Goal: Book appointment/travel/reservation

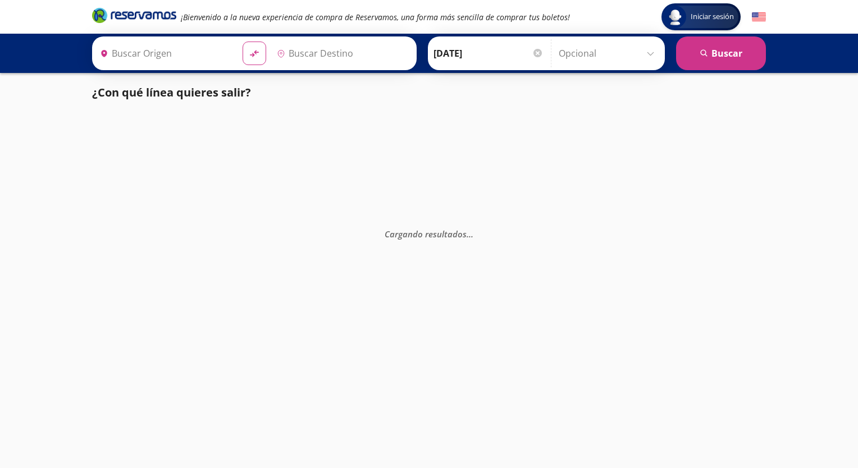
type input "[GEOGRAPHIC_DATA], [GEOGRAPHIC_DATA]"
type input "Acapulco, [GEOGRAPHIC_DATA]"
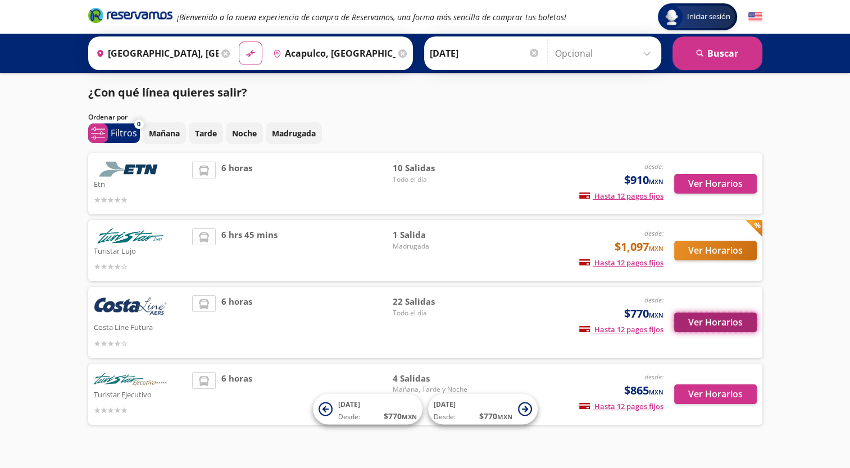
click at [702, 318] on button "Ver Horarios" at bounding box center [715, 323] width 83 height 20
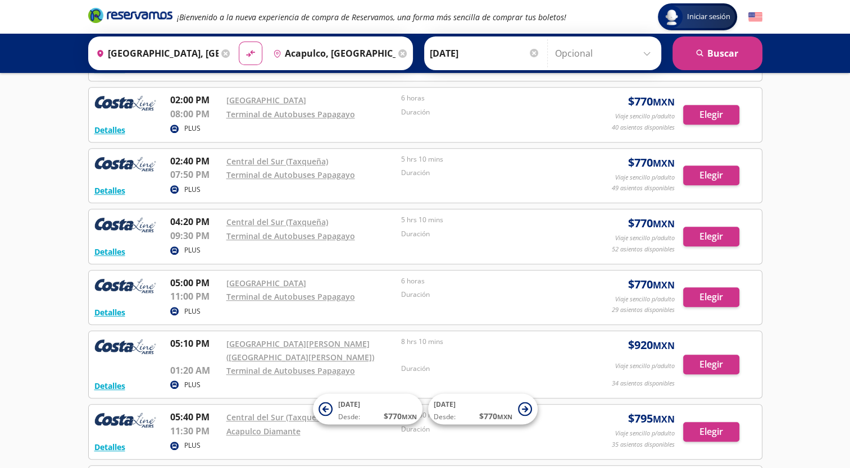
scroll to position [674, 0]
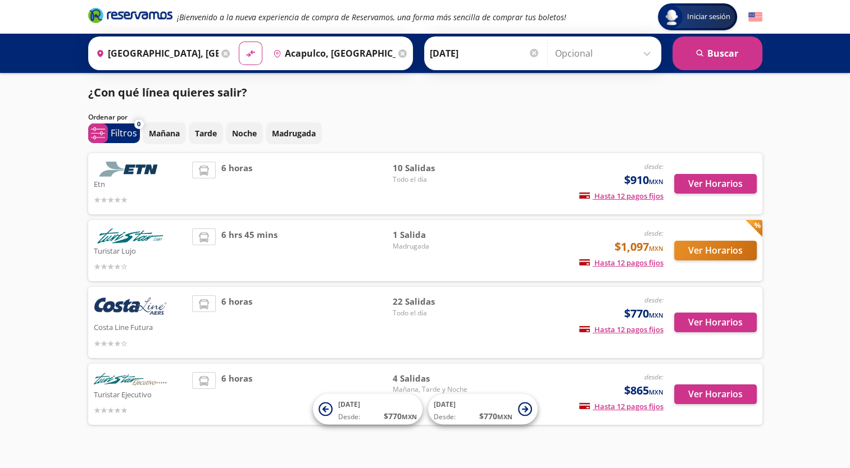
click at [184, 52] on input "[GEOGRAPHIC_DATA], [GEOGRAPHIC_DATA]" at bounding box center [155, 53] width 127 height 28
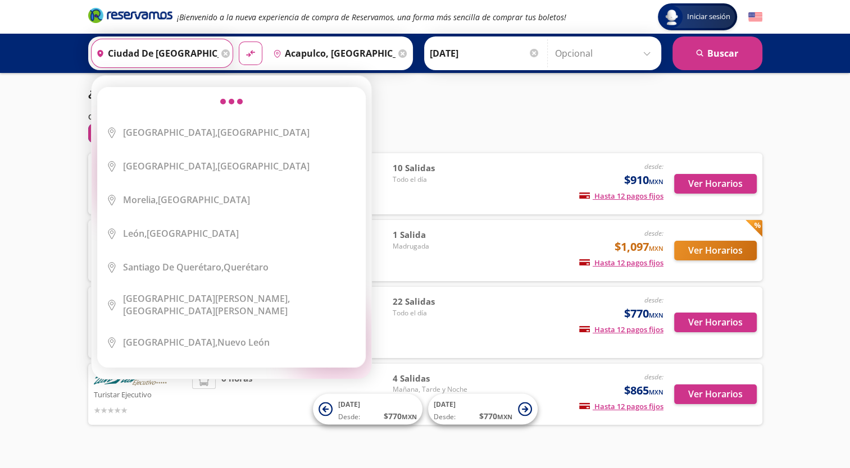
type input "ciudad de [GEOGRAPHIC_DATA], [GEOGRAPHIC_DATA]"
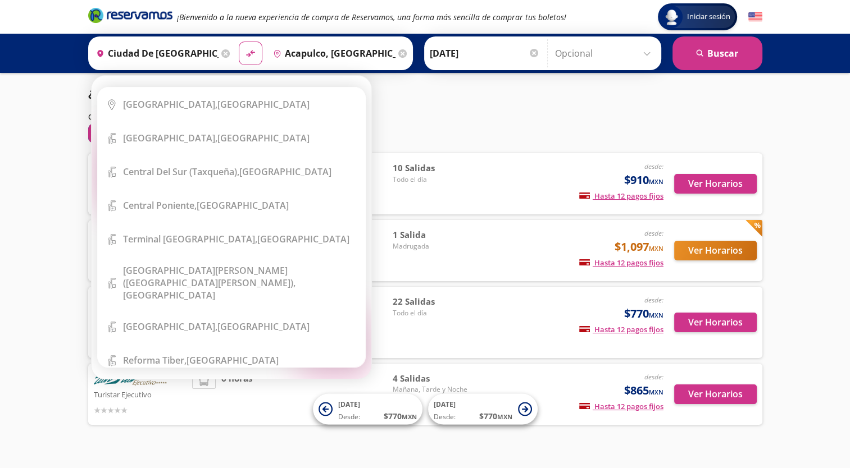
click at [227, 48] on div "Origen heroicons:map-pin-20-solid ciudad de [GEOGRAPHIC_DATA], [GEOGRAPHIC_DATA]" at bounding box center [162, 53] width 142 height 29
click at [221, 48] on div "Origen heroicons:map-pin-20-solid ciudad de [GEOGRAPHIC_DATA], [GEOGRAPHIC_DATA]" at bounding box center [162, 53] width 142 height 29
click at [224, 53] on icon at bounding box center [225, 53] width 8 height 8
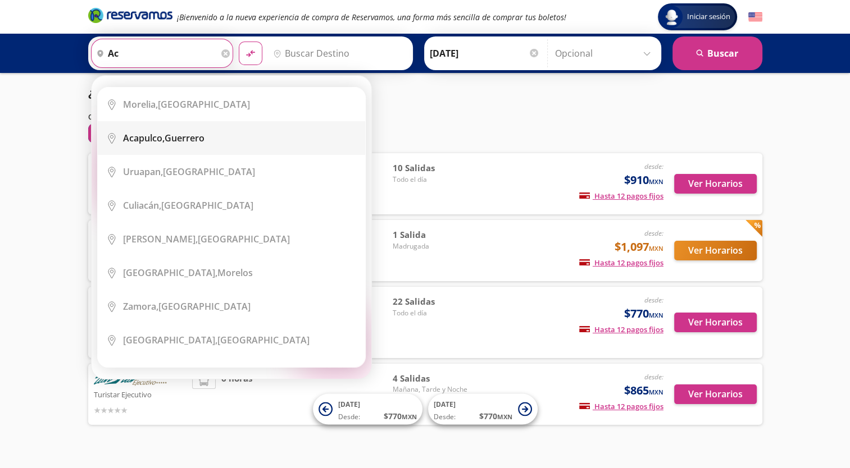
click at [152, 134] on b "Acapulco," at bounding box center [144, 138] width 42 height 12
type input "Acapulco, [GEOGRAPHIC_DATA]"
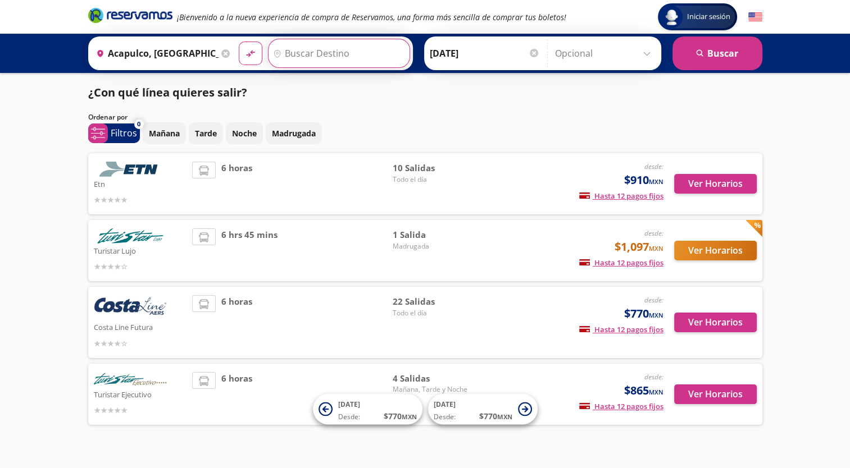
click at [315, 57] on input "Destino" at bounding box center [338, 53] width 138 height 28
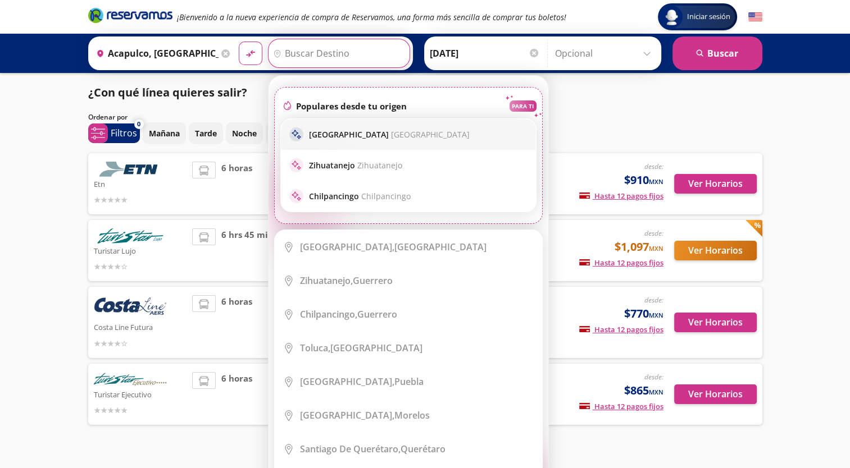
click at [332, 131] on p "[GEOGRAPHIC_DATA] [GEOGRAPHIC_DATA]" at bounding box center [389, 134] width 161 height 11
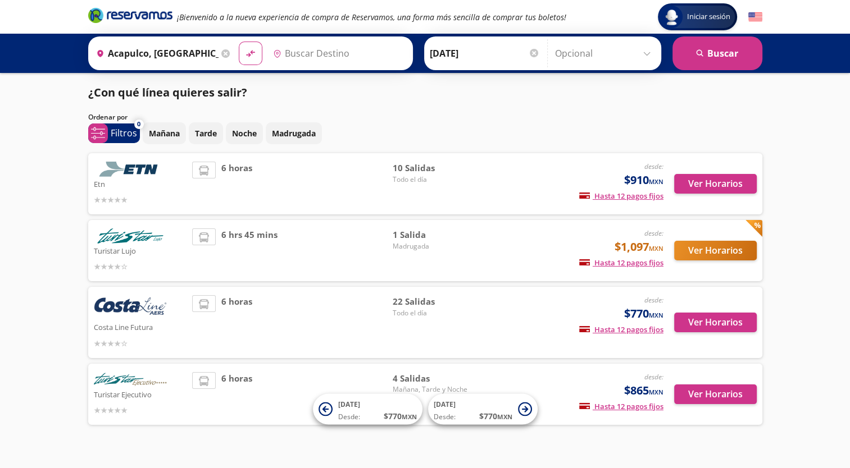
type input "[GEOGRAPHIC_DATA], [GEOGRAPHIC_DATA]"
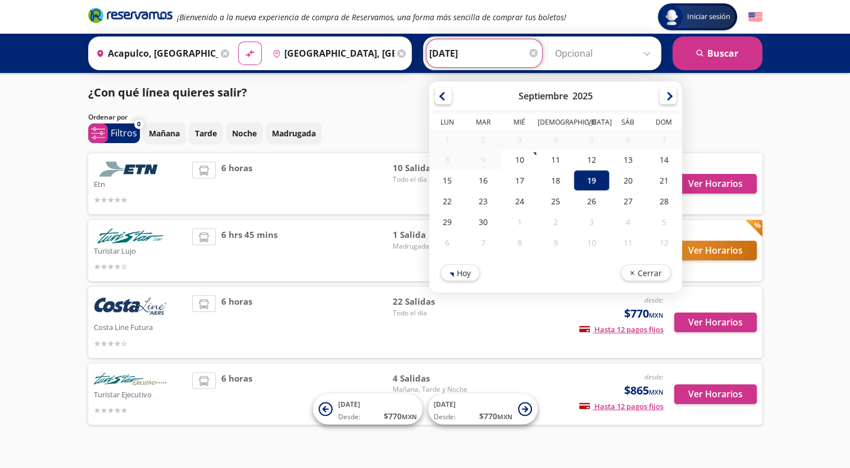
click at [452, 53] on input "[DATE]" at bounding box center [484, 53] width 110 height 28
click at [658, 184] on div "21" at bounding box center [663, 180] width 36 height 21
type input "[DATE]"
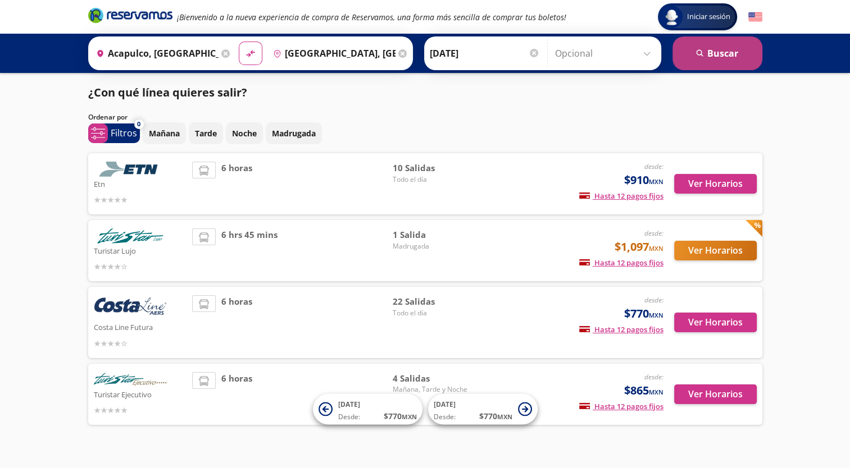
click at [742, 56] on button "search [GEOGRAPHIC_DATA]" at bounding box center [717, 54] width 90 height 34
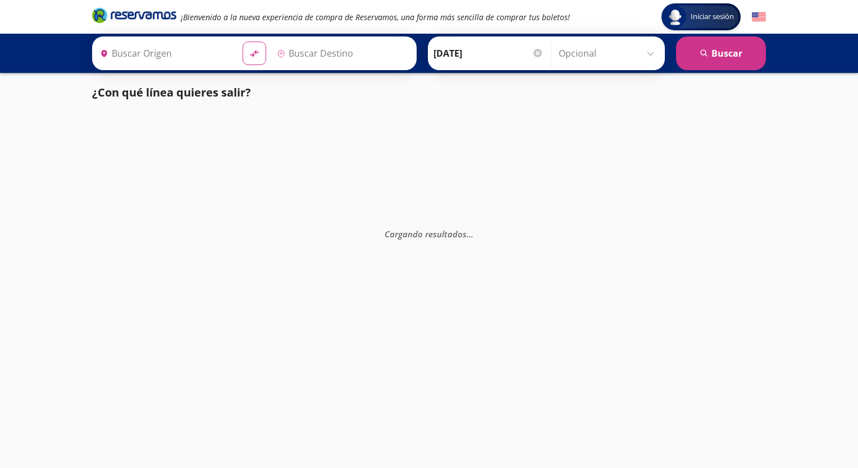
type input "[GEOGRAPHIC_DATA], [GEOGRAPHIC_DATA]"
type input "Acapulco, [GEOGRAPHIC_DATA]"
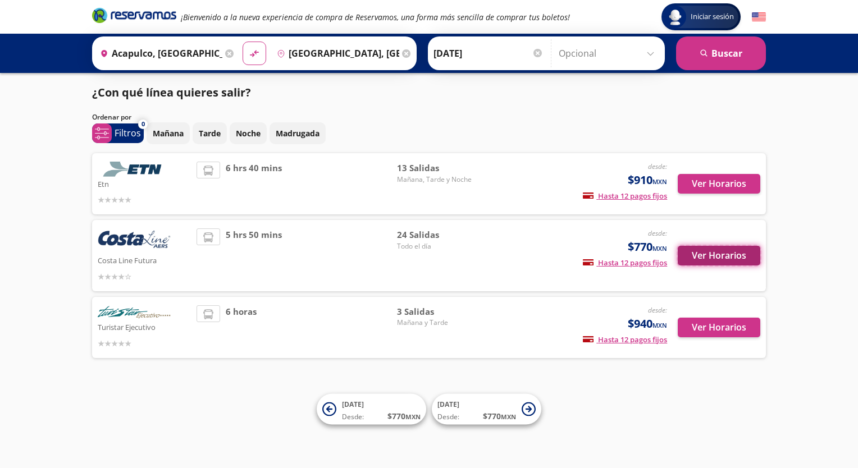
click at [704, 246] on button "Ver Horarios" at bounding box center [719, 256] width 83 height 20
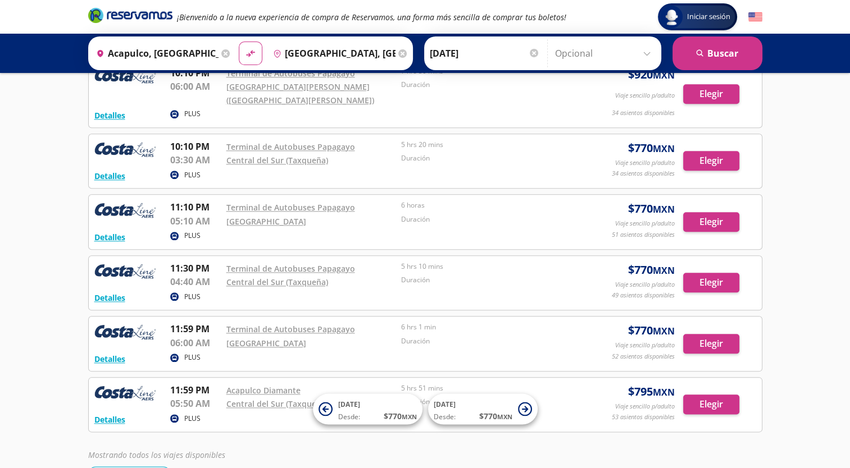
scroll to position [1135, 0]
